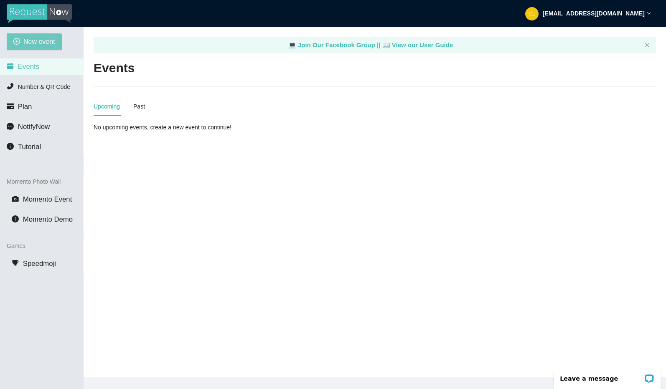
click at [28, 43] on span "New event" at bounding box center [39, 41] width 32 height 10
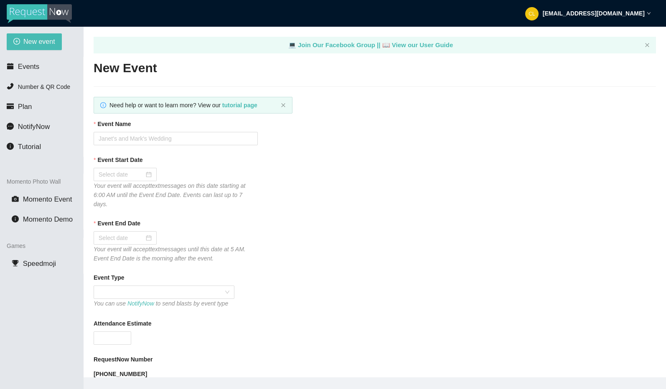
click at [154, 129] on div "Event Name" at bounding box center [375, 126] width 562 height 13
click at [162, 140] on input "Event Name" at bounding box center [176, 138] width 164 height 13
type input "Club Cafe Saturdays W/ DJ Brian Derrick"
click at [144, 178] on div at bounding box center [125, 174] width 53 height 9
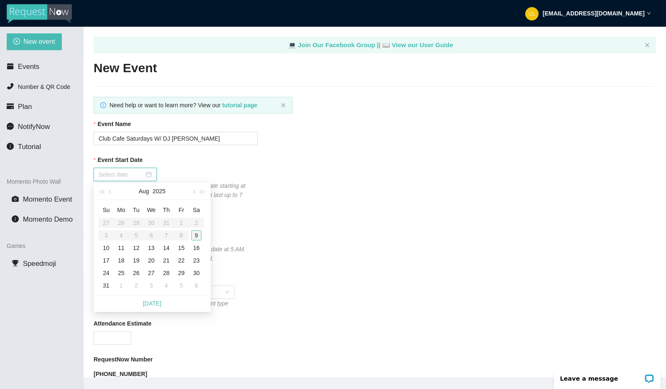
type input "08/09/2025"
click at [186, 232] on table "Su Mo Tu We Th Fr Sa 27 28 29 30 31 1 2 3 4 5 6 7 8 9 10 11 12 13 14 15 16 17 1…" at bounding box center [151, 248] width 105 height 89
type input "08/09/2025"
click at [197, 237] on div "9" at bounding box center [196, 236] width 10 height 10
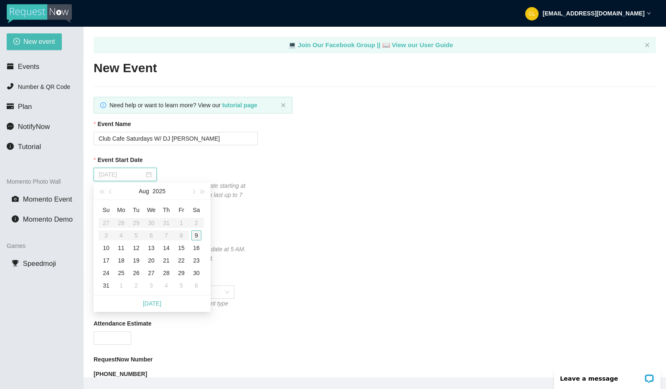
type input "08/10/2025"
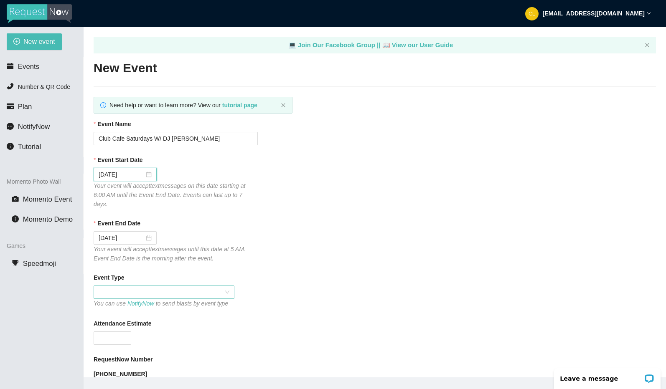
click at [213, 294] on span at bounding box center [164, 292] width 131 height 13
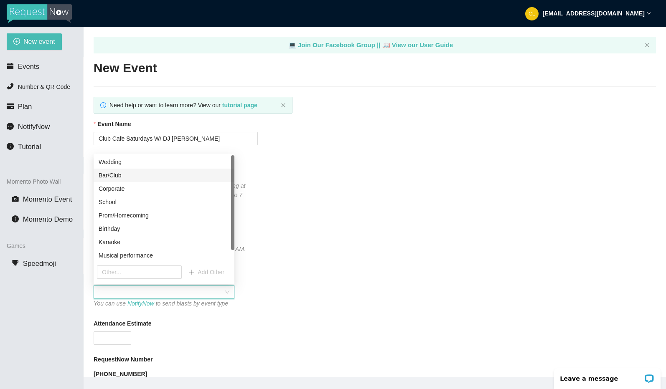
click at [131, 177] on div "Bar/Club" at bounding box center [164, 175] width 131 height 9
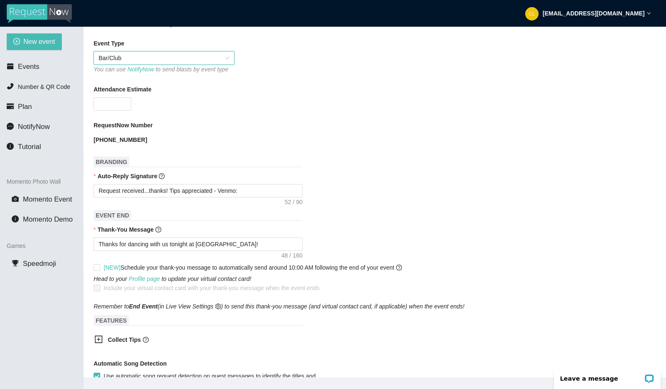
scroll to position [235, 0]
click at [132, 339] on b "Collect Tips" at bounding box center [124, 339] width 33 height 7
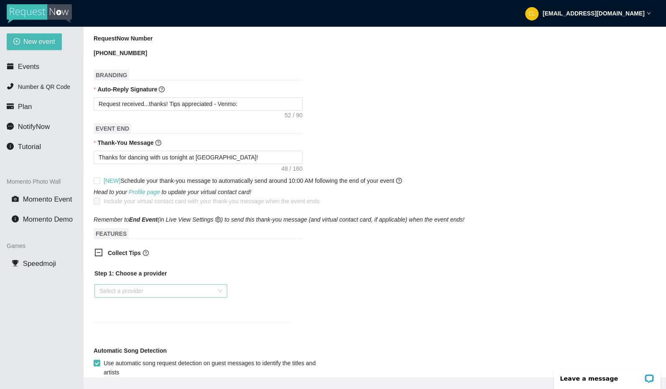
scroll to position [323, 0]
click at [199, 294] on input "search" at bounding box center [157, 290] width 117 height 13
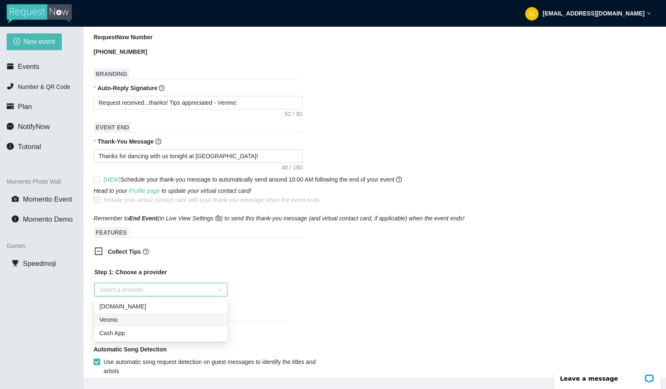
click at [154, 315] on div "Venmo" at bounding box center [160, 319] width 133 height 13
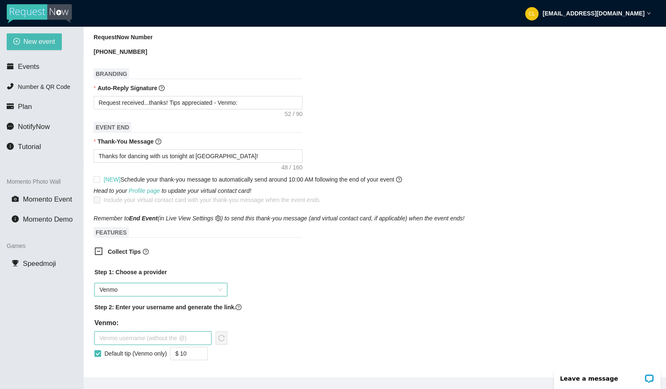
click at [149, 341] on input "text" at bounding box center [152, 338] width 117 height 13
type input "djbrianderrick"
click at [224, 339] on icon "reload" at bounding box center [221, 338] width 7 height 7
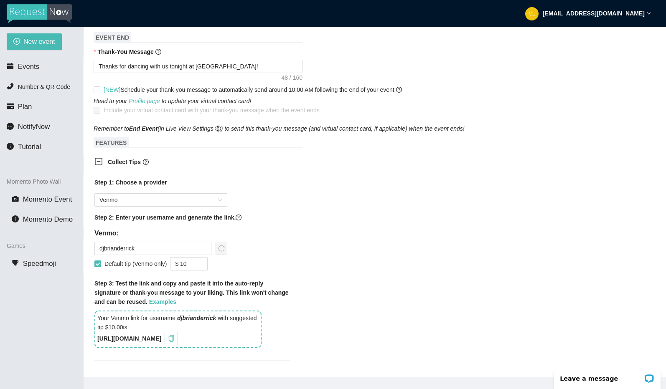
scroll to position [413, 0]
click at [174, 336] on icon "copy" at bounding box center [171, 338] width 5 height 7
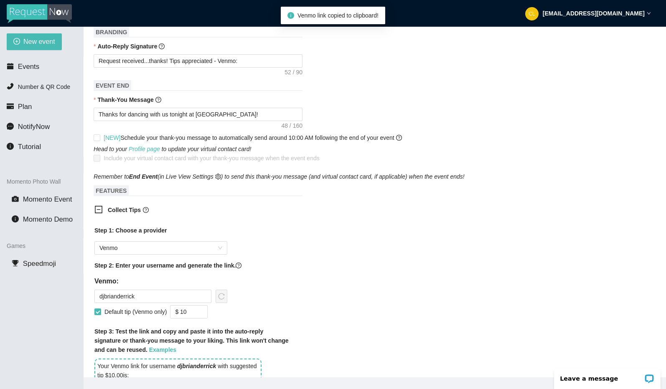
scroll to position [351, 0]
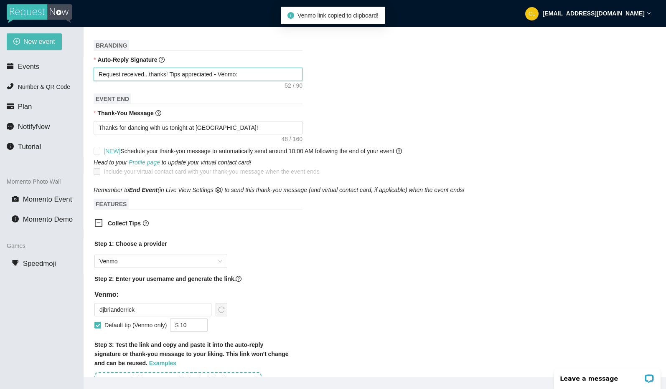
click at [255, 76] on textarea "Request received...thanks! Tips appreciated - Venmo:" at bounding box center [198, 74] width 209 height 13
type textarea "Request received...thanks! Tips appreciated - Venmo:"
paste textarea "https://songtip.me/3wXge2d"
type textarea "Request received...thanks! Tips appreciated - Venmo: https://songtip.me/3wXge2d"
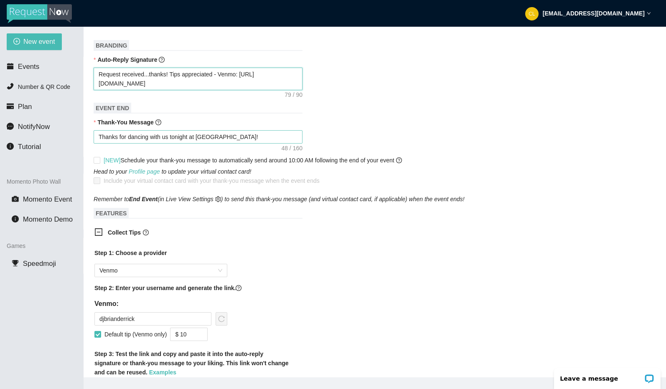
type textarea "Request received...thanks! Tips appreciated - Venmo: https://songtip.me/3wXge2d"
click at [252, 141] on textarea "Thanks for dancing with us tonight at Club Cafe!" at bounding box center [198, 136] width 209 height 13
type textarea "Thanks for dancing with us tonight at Club Cafe!"
paste textarea "https://songtip.me/3wXge2d"
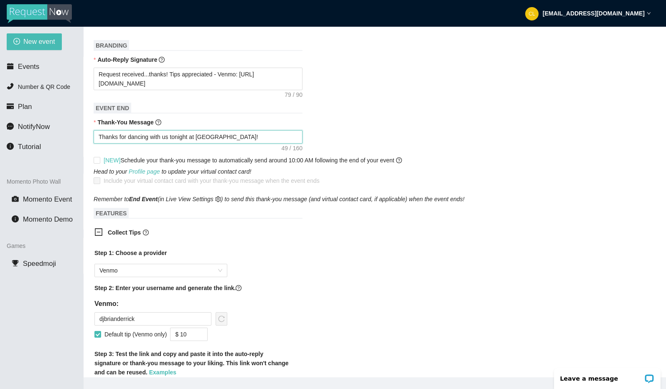
type textarea "Thanks for dancing with us tonight at Club Cafe! https://songtip.me/3wXge2d"
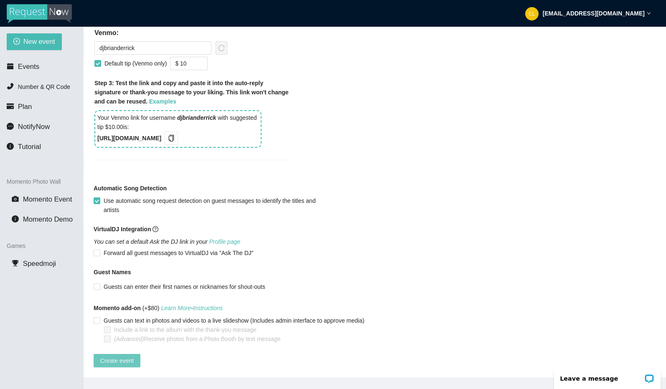
scroll to position [637, 0]
type textarea "Thanks for dancing with us tonight at Club Cafe! https://songtip.me/3wXge2d"
click at [127, 356] on span "Create event" at bounding box center [116, 360] width 33 height 9
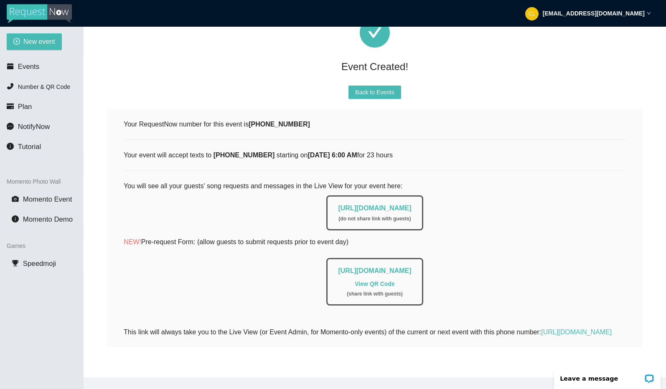
scroll to position [79, 0]
click at [411, 205] on link "https://app.requestnow.io/live/rnjbnor" at bounding box center [374, 208] width 73 height 7
